Goal: Information Seeking & Learning: Learn about a topic

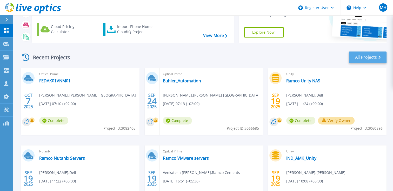
scroll to position [44, 0]
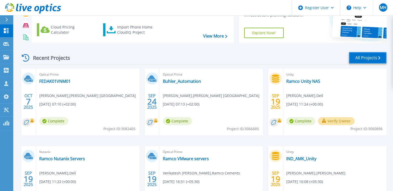
click at [360, 63] on link "All Projects" at bounding box center [367, 58] width 38 height 12
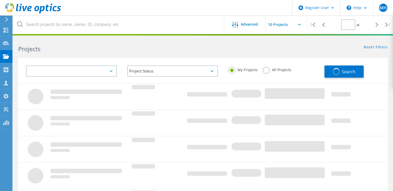
type input "1"
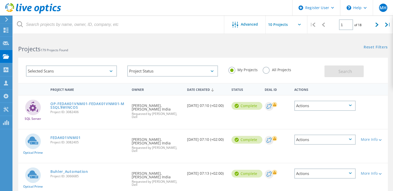
click at [269, 71] on label "All Projects" at bounding box center [276, 69] width 28 height 5
click at [0, 0] on input "All Projects" at bounding box center [0, 0] width 0 height 0
click at [339, 72] on span "Search" at bounding box center [344, 72] width 13 height 6
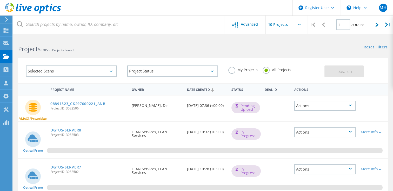
click at [235, 68] on label "My Projects" at bounding box center [242, 69] width 29 height 5
click at [0, 0] on input "My Projects" at bounding box center [0, 0] width 0 height 0
click at [330, 73] on button "Search" at bounding box center [343, 72] width 39 height 12
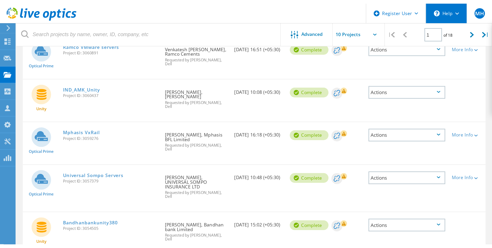
scroll to position [163, 0]
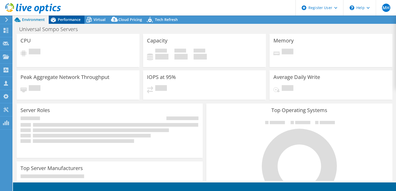
click at [71, 20] on span "Performance" at bounding box center [69, 19] width 23 height 5
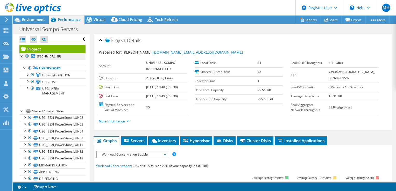
click at [27, 56] on div at bounding box center [27, 56] width 5 height 6
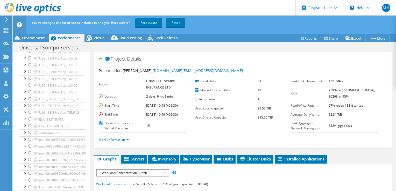
scroll to position [263, 0]
click at [27, 124] on div at bounding box center [29, 125] width 5 height 6
click at [31, 111] on div at bounding box center [29, 112] width 5 height 6
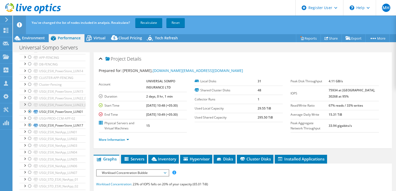
click at [30, 102] on div at bounding box center [29, 105] width 5 height 6
click at [30, 95] on div at bounding box center [29, 98] width 5 height 6
click at [27, 90] on div at bounding box center [24, 90] width 5 height 5
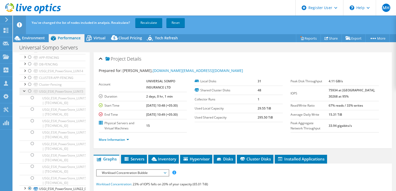
click at [29, 90] on div at bounding box center [29, 91] width 5 height 6
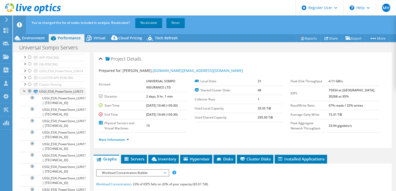
click at [24, 91] on div at bounding box center [24, 90] width 5 height 5
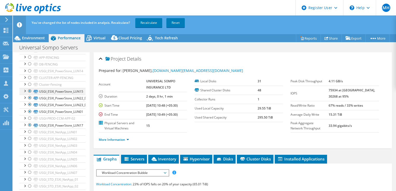
click at [24, 91] on div at bounding box center [24, 90] width 5 height 5
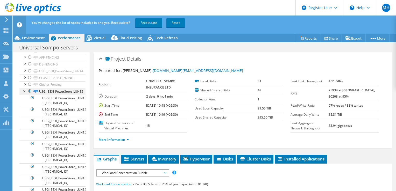
click at [23, 90] on div at bounding box center [24, 90] width 5 height 5
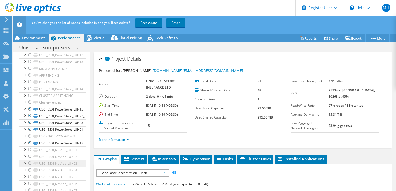
scroll to position [107, 0]
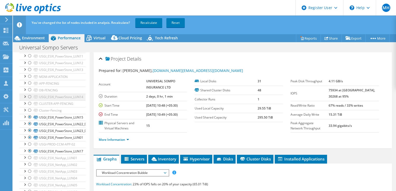
click at [29, 97] on div at bounding box center [29, 97] width 5 height 6
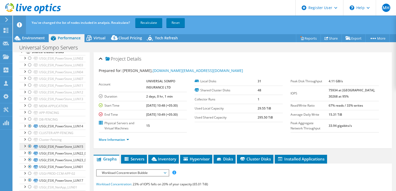
scroll to position [55, 0]
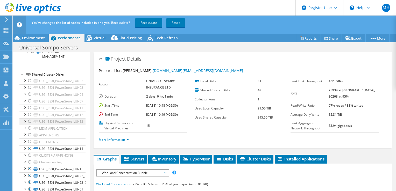
click at [29, 121] on div at bounding box center [29, 122] width 5 height 6
click at [31, 113] on div at bounding box center [29, 115] width 5 height 6
click at [30, 107] on div at bounding box center [29, 108] width 5 height 6
click at [30, 100] on div at bounding box center [29, 101] width 5 height 6
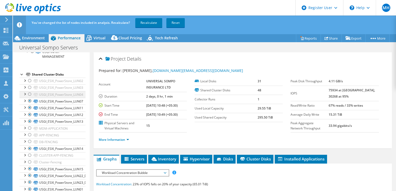
click at [30, 94] on div at bounding box center [29, 94] width 5 height 6
click at [30, 86] on div at bounding box center [29, 88] width 5 height 6
click at [29, 80] on div at bounding box center [29, 81] width 5 height 6
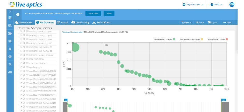
scroll to position [263, 0]
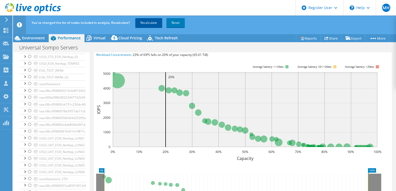
click at [149, 25] on link "Recalculate" at bounding box center [148, 22] width 27 height 9
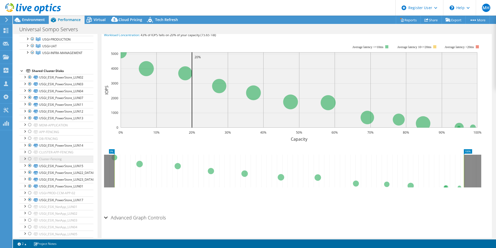
scroll to position [0, 0]
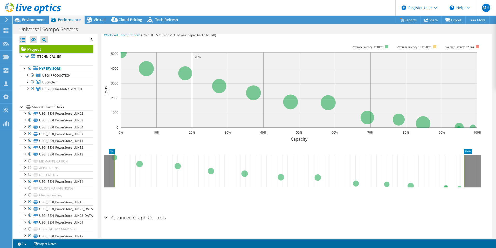
click at [21, 108] on div at bounding box center [21, 106] width 5 height 5
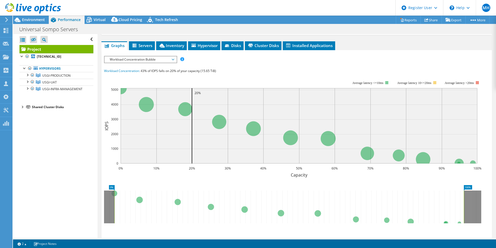
scroll to position [53, 0]
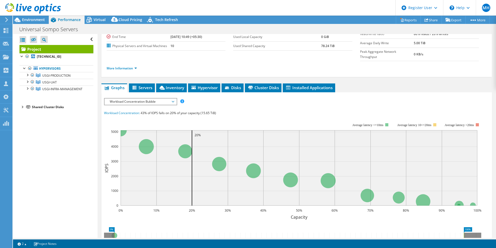
click at [128, 98] on span "Workload Concentration Bubble" at bounding box center [140, 101] width 67 height 6
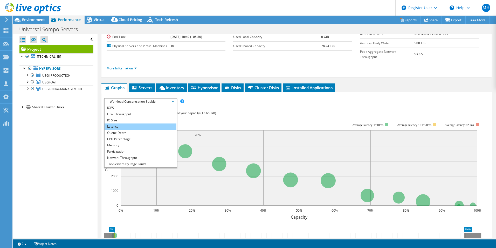
click at [139, 123] on li "Latency" at bounding box center [141, 126] width 72 height 6
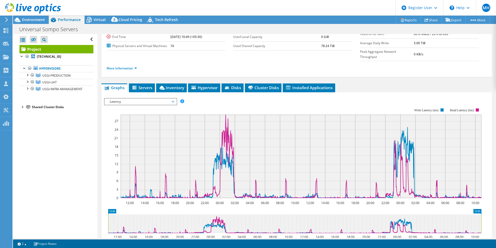
click at [147, 98] on span "Latency" at bounding box center [140, 101] width 67 height 6
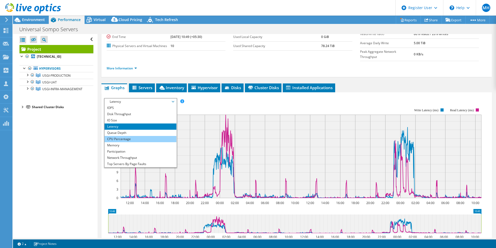
click at [134, 136] on li "CPU Percentage" at bounding box center [141, 139] width 72 height 6
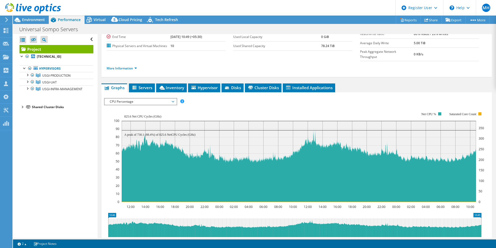
click at [133, 98] on span "CPU Percentage" at bounding box center [140, 101] width 67 height 6
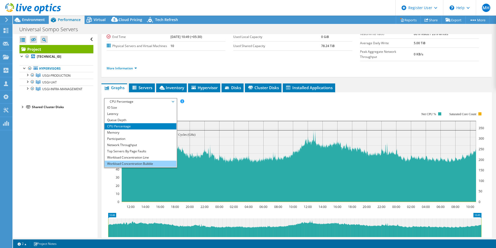
scroll to position [19, 0]
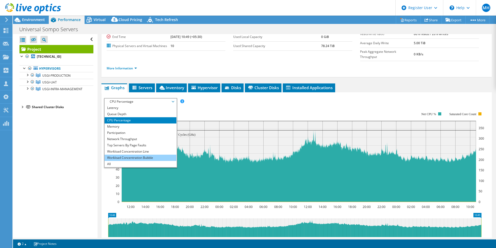
click at [126, 154] on li "Workload Concentration Bubble" at bounding box center [141, 157] width 72 height 6
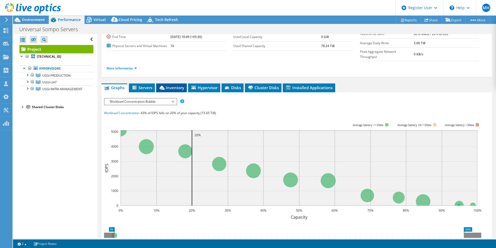
click at [161, 83] on li "Inventory" at bounding box center [171, 87] width 31 height 9
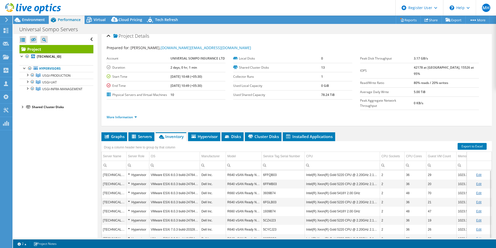
scroll to position [0, 0]
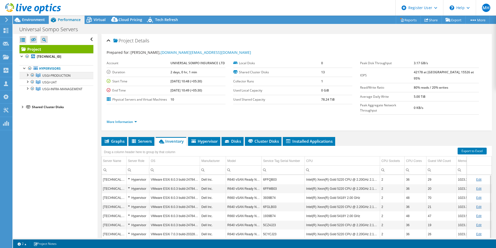
click at [26, 75] on div at bounding box center [27, 74] width 5 height 5
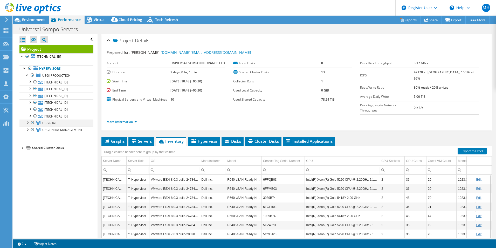
click at [28, 122] on div at bounding box center [27, 121] width 5 height 5
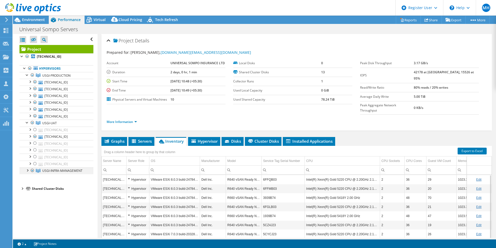
click at [28, 172] on div at bounding box center [27, 169] width 5 height 5
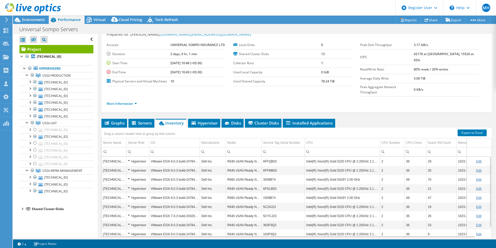
scroll to position [28, 0]
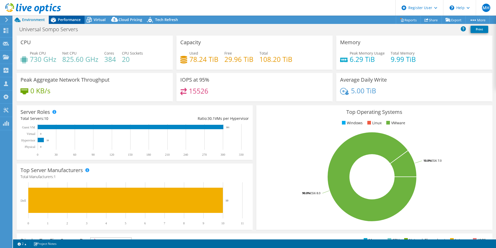
click at [79, 20] on span "Performance" at bounding box center [69, 19] width 23 height 5
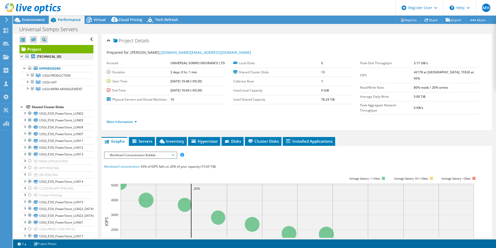
click at [26, 57] on div at bounding box center [27, 56] width 5 height 6
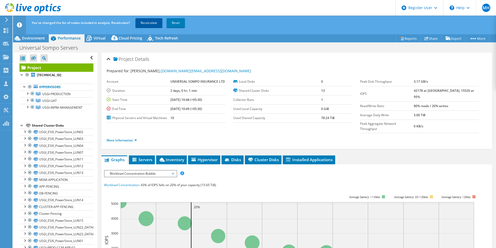
click at [148, 26] on link "Recalculate" at bounding box center [148, 22] width 27 height 9
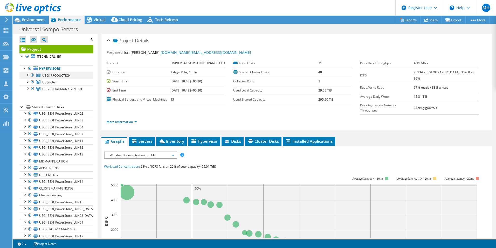
click at [29, 74] on div at bounding box center [27, 74] width 5 height 5
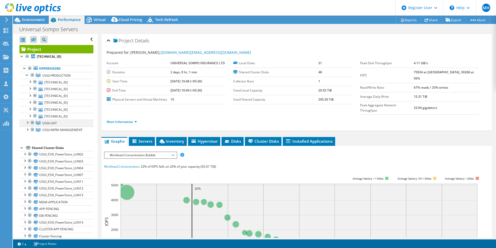
click at [29, 123] on div at bounding box center [27, 121] width 5 height 5
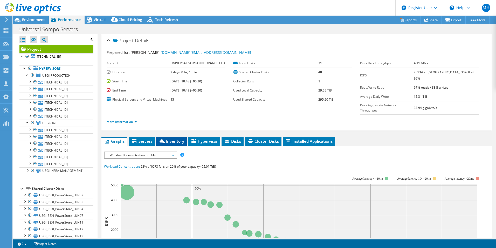
click at [173, 138] on span "Inventory" at bounding box center [171, 140] width 25 height 5
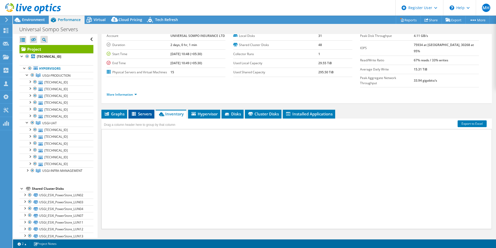
scroll to position [28, 0]
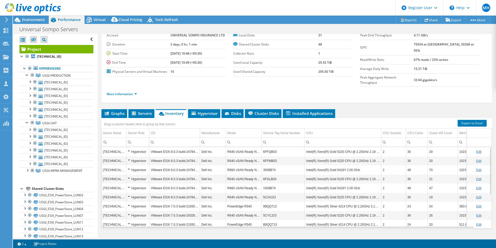
click at [179, 139] on input "Column OS, Filter cell" at bounding box center [174, 142] width 50 height 7
click at [178, 128] on td "OS" at bounding box center [174, 132] width 51 height 9
click at [250, 128] on td "Model" at bounding box center [244, 132] width 36 height 9
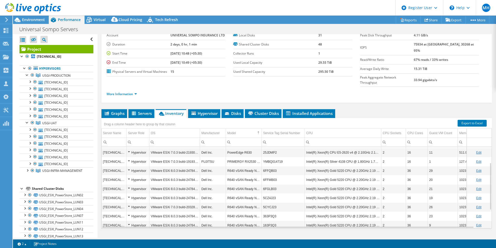
scroll to position [58, 0]
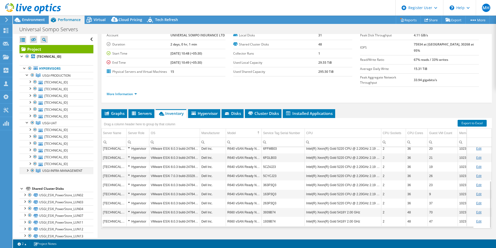
click at [27, 170] on div at bounding box center [27, 169] width 5 height 5
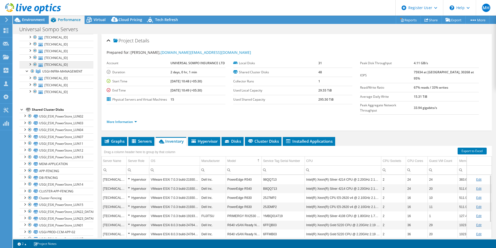
scroll to position [156, 0]
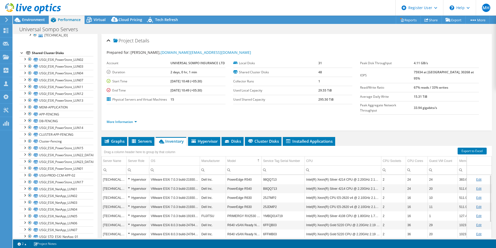
click at [414, 73] on label "IOPS" at bounding box center [387, 75] width 54 height 5
drag, startPoint x: 424, startPoint y: 71, endPoint x: 435, endPoint y: 72, distance: 10.4
click at [435, 72] on tr "IOPS 75934 at [GEOGRAPHIC_DATA], 30268 at 95%" at bounding box center [419, 74] width 119 height 15
drag, startPoint x: 435, startPoint y: 72, endPoint x: 447, endPoint y: 72, distance: 12.2
click at [447, 72] on b "75934 at [GEOGRAPHIC_DATA], 30268 at 95%" at bounding box center [444, 75] width 60 height 11
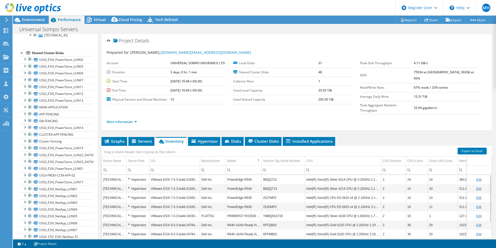
drag, startPoint x: 424, startPoint y: 73, endPoint x: 434, endPoint y: 73, distance: 9.9
click at [434, 73] on tr "IOPS 75934 at [GEOGRAPHIC_DATA], 30268 at 95%" at bounding box center [419, 74] width 119 height 15
click at [447, 76] on td "75934 at [GEOGRAPHIC_DATA], 30268 at 95%" at bounding box center [446, 74] width 65 height 15
drag, startPoint x: 448, startPoint y: 72, endPoint x: 464, endPoint y: 71, distance: 16.4
click at [464, 71] on b "75934 at [GEOGRAPHIC_DATA], 30268 at 95%" at bounding box center [444, 75] width 60 height 11
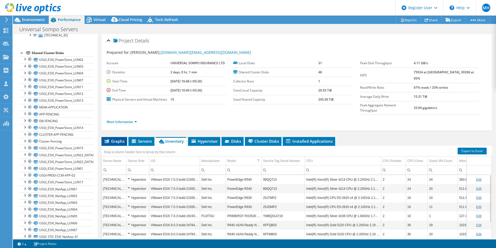
click at [110, 138] on span "Graphs" at bounding box center [114, 140] width 20 height 5
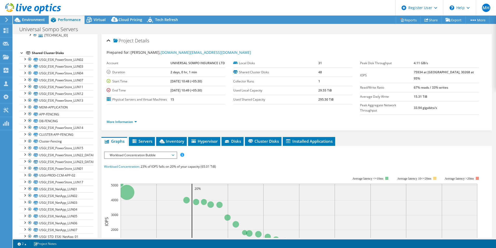
click at [129, 152] on span "Workload Concentration Bubble" at bounding box center [140, 155] width 67 height 6
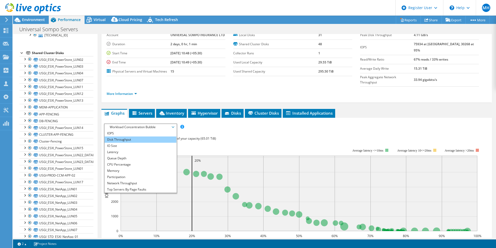
scroll to position [52, 0]
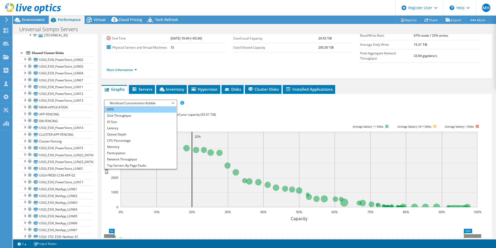
click at [130, 106] on li "IOPS" at bounding box center [141, 109] width 72 height 6
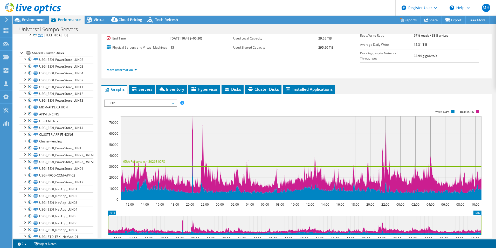
scroll to position [78, 0]
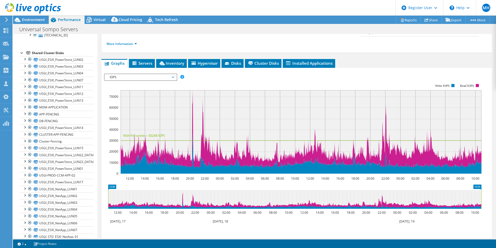
click at [163, 74] on span "IOPS" at bounding box center [140, 77] width 67 height 6
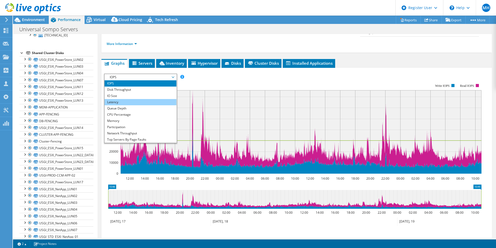
click at [128, 99] on li "Latency" at bounding box center [141, 102] width 72 height 6
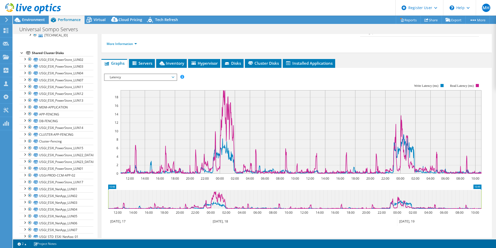
click at [155, 74] on span "Latency" at bounding box center [140, 77] width 67 height 6
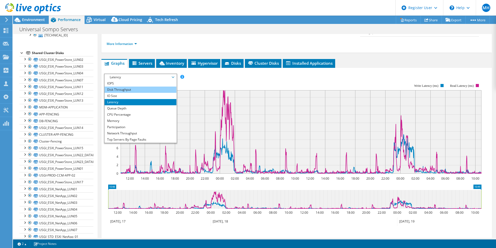
click at [121, 86] on li "Disk Throughput" at bounding box center [141, 89] width 72 height 6
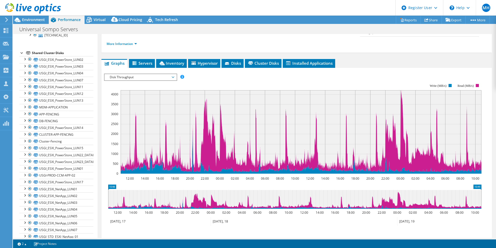
click at [154, 74] on span "Disk Throughput" at bounding box center [140, 77] width 67 height 6
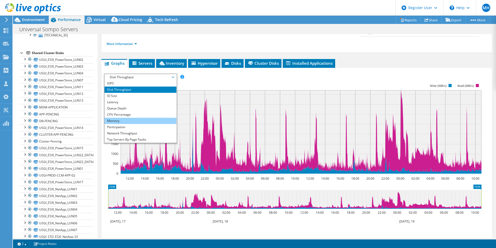
click at [139, 118] on li "Memory" at bounding box center [141, 121] width 72 height 6
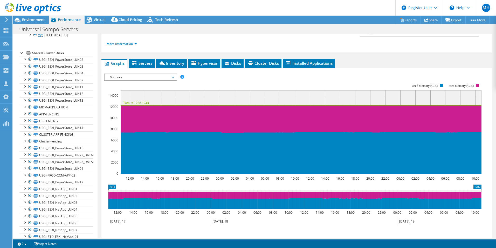
click at [149, 74] on span "Memory" at bounding box center [140, 77] width 67 height 6
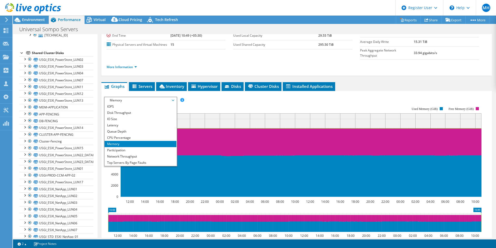
scroll to position [26, 0]
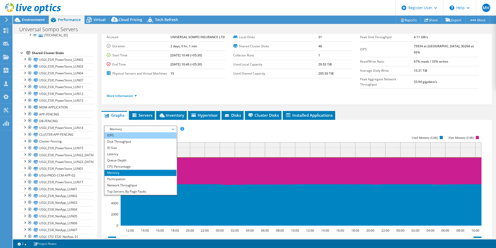
click at [117, 132] on li "IOPS" at bounding box center [141, 135] width 72 height 6
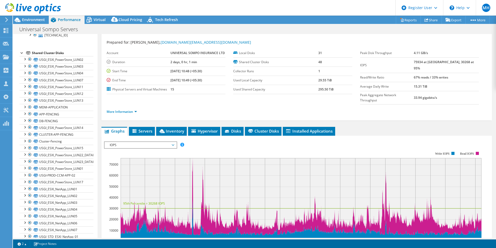
scroll to position [0, 0]
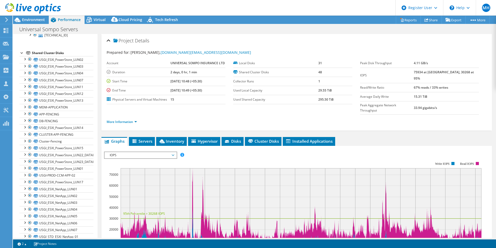
click at [428, 73] on b "75934 at [GEOGRAPHIC_DATA], 30268 at 95%" at bounding box center [444, 75] width 60 height 11
drag, startPoint x: 424, startPoint y: 73, endPoint x: 435, endPoint y: 73, distance: 10.4
click at [435, 73] on tr "IOPS 75934 at [GEOGRAPHIC_DATA], 30268 at 95%" at bounding box center [419, 74] width 119 height 15
click at [404, 116] on div "More Information" at bounding box center [297, 121] width 380 height 15
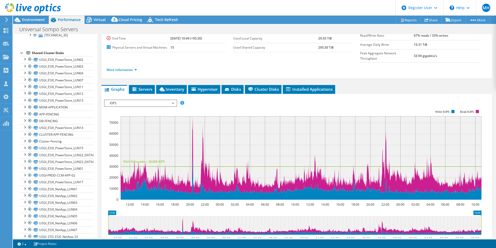
click at [409, 99] on div "IOPS Disk Throughput IO Size Latency Queue Depth CPU Percentage Memory Page Fau…" at bounding box center [296, 102] width 385 height 7
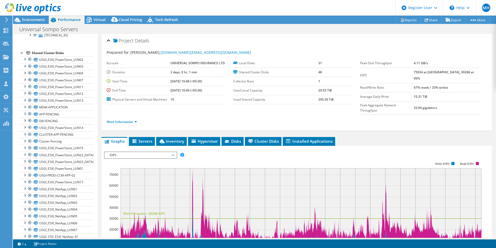
drag, startPoint x: 427, startPoint y: 114, endPoint x: 429, endPoint y: 95, distance: 18.3
click at [427, 118] on ul "More Information" at bounding box center [297, 121] width 380 height 7
drag, startPoint x: 425, startPoint y: 72, endPoint x: 437, endPoint y: 72, distance: 11.9
click at [437, 72] on b "75934 at [GEOGRAPHIC_DATA], 30268 at 95%" at bounding box center [444, 75] width 60 height 11
drag, startPoint x: 437, startPoint y: 72, endPoint x: 447, endPoint y: 71, distance: 10.1
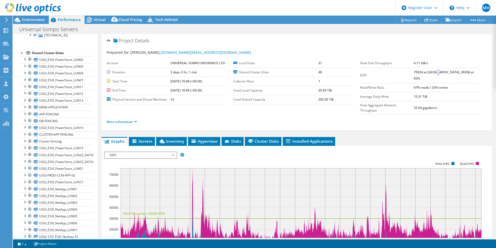
click at [447, 71] on b "75934 at [GEOGRAPHIC_DATA], 30268 at 95%" at bounding box center [444, 75] width 60 height 11
drag, startPoint x: 448, startPoint y: 72, endPoint x: 466, endPoint y: 72, distance: 17.4
click at [466, 72] on b "75934 at [GEOGRAPHIC_DATA], 30268 at 95%" at bounding box center [444, 75] width 60 height 11
click at [430, 151] on div "IOPS Disk Throughput IO Size Latency Queue Depth CPU Percentage Memory Page Fau…" at bounding box center [296, 154] width 385 height 7
click at [435, 126] on div "Project Details Prepared for: [PERSON_NAME], [DOMAIN_NAME][EMAIL_ADDRESS][DOMAI…" at bounding box center [297, 199] width 398 height 330
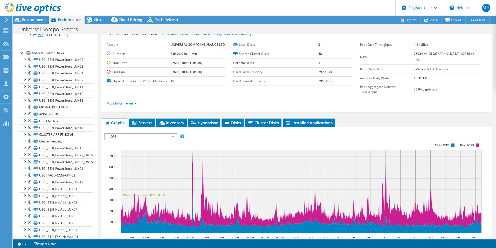
scroll to position [26, 0]
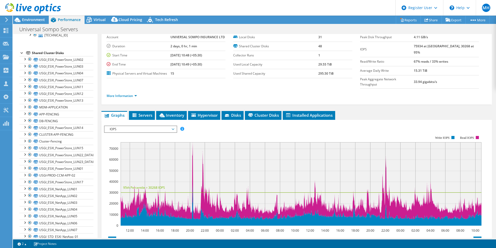
click at [390, 128] on rect at bounding box center [293, 180] width 378 height 104
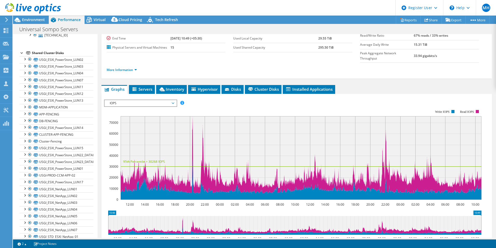
click at [148, 100] on span "IOPS" at bounding box center [140, 103] width 67 height 6
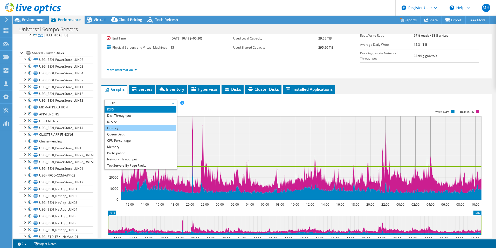
click at [124, 125] on li "Latency" at bounding box center [141, 128] width 72 height 6
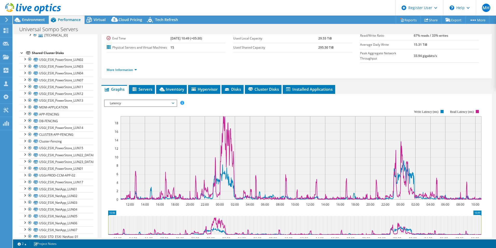
click at [152, 100] on span "Latency" at bounding box center [140, 103] width 67 height 6
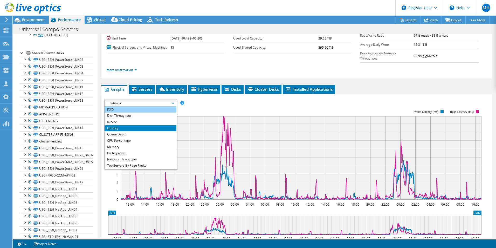
click at [144, 106] on li "IOPS" at bounding box center [141, 109] width 72 height 6
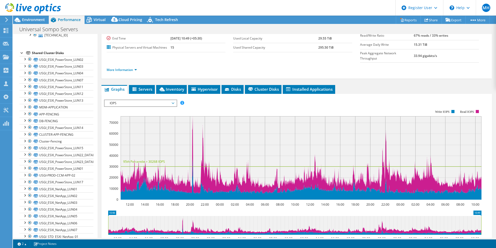
click at [200, 102] on rect at bounding box center [293, 154] width 378 height 104
click at [168, 100] on span "IOPS" at bounding box center [140, 103] width 67 height 6
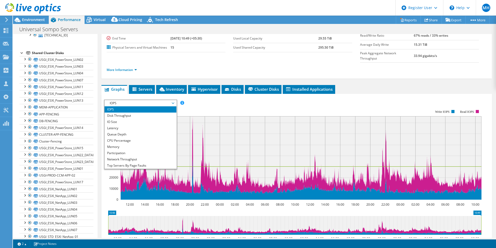
click at [186, 102] on rect at bounding box center [293, 154] width 378 height 104
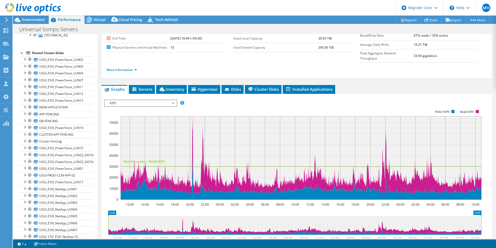
scroll to position [0, 0]
